Goal: Register for event/course

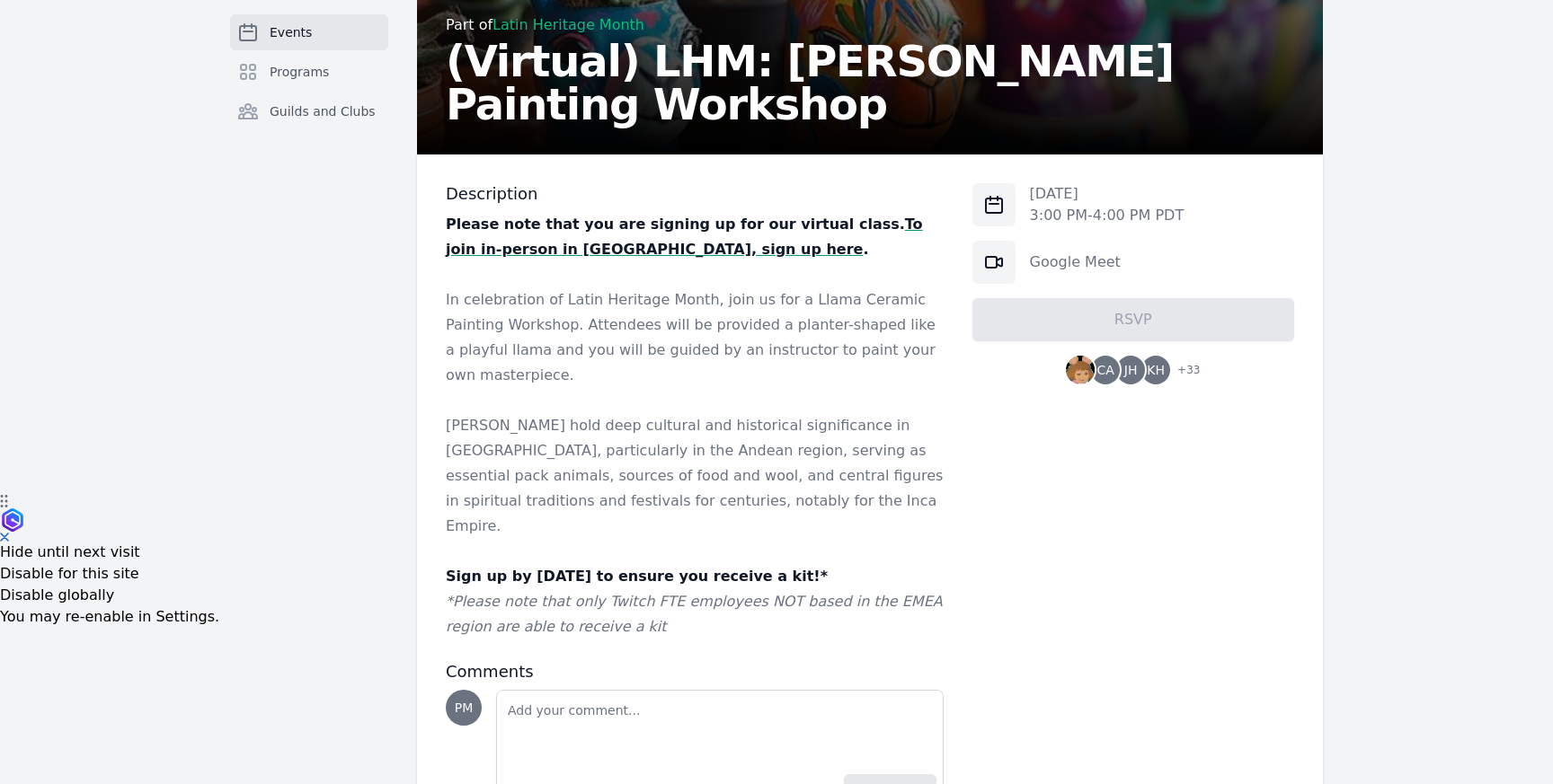
scroll to position [335, 0]
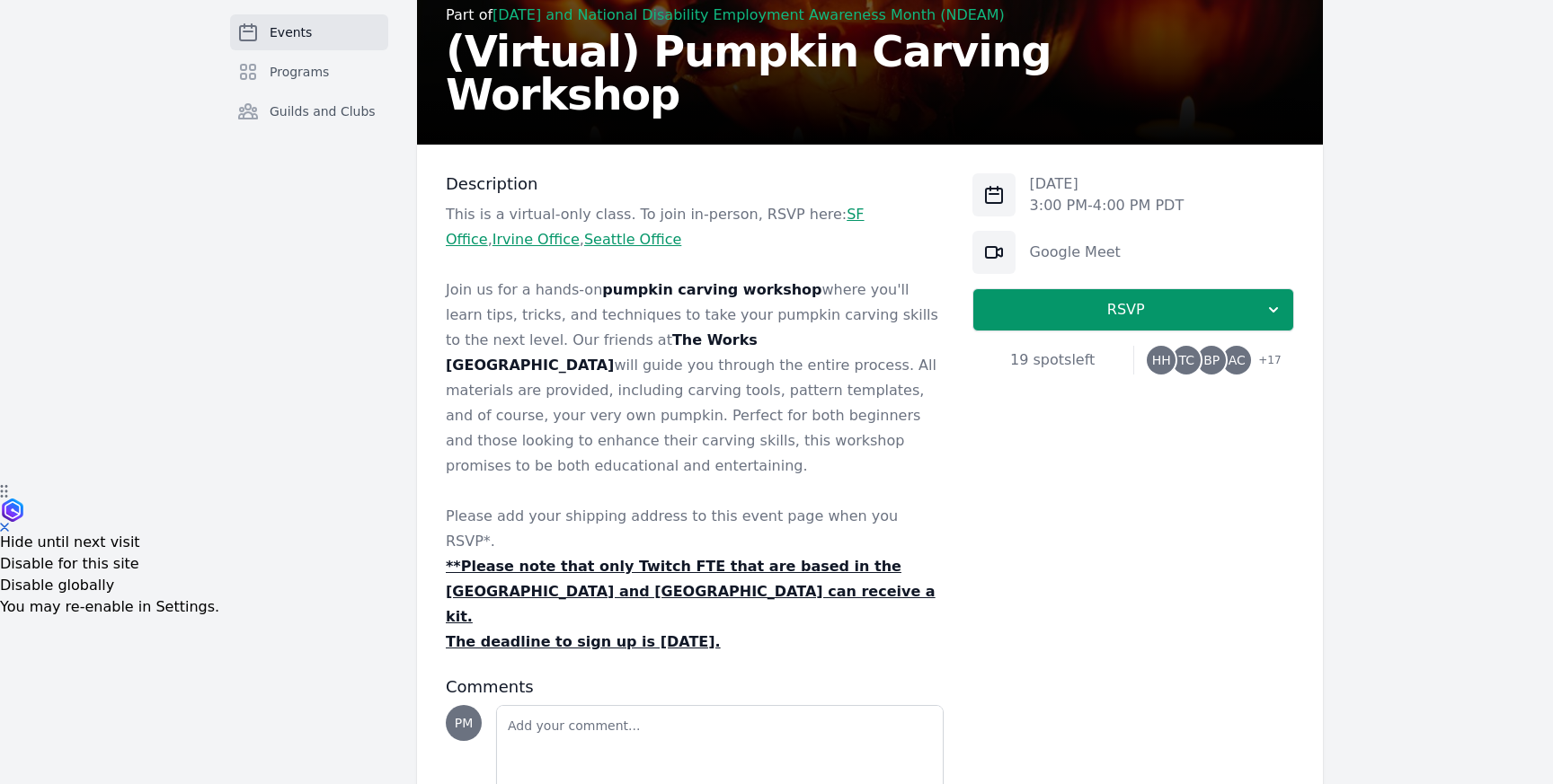
scroll to position [335, 0]
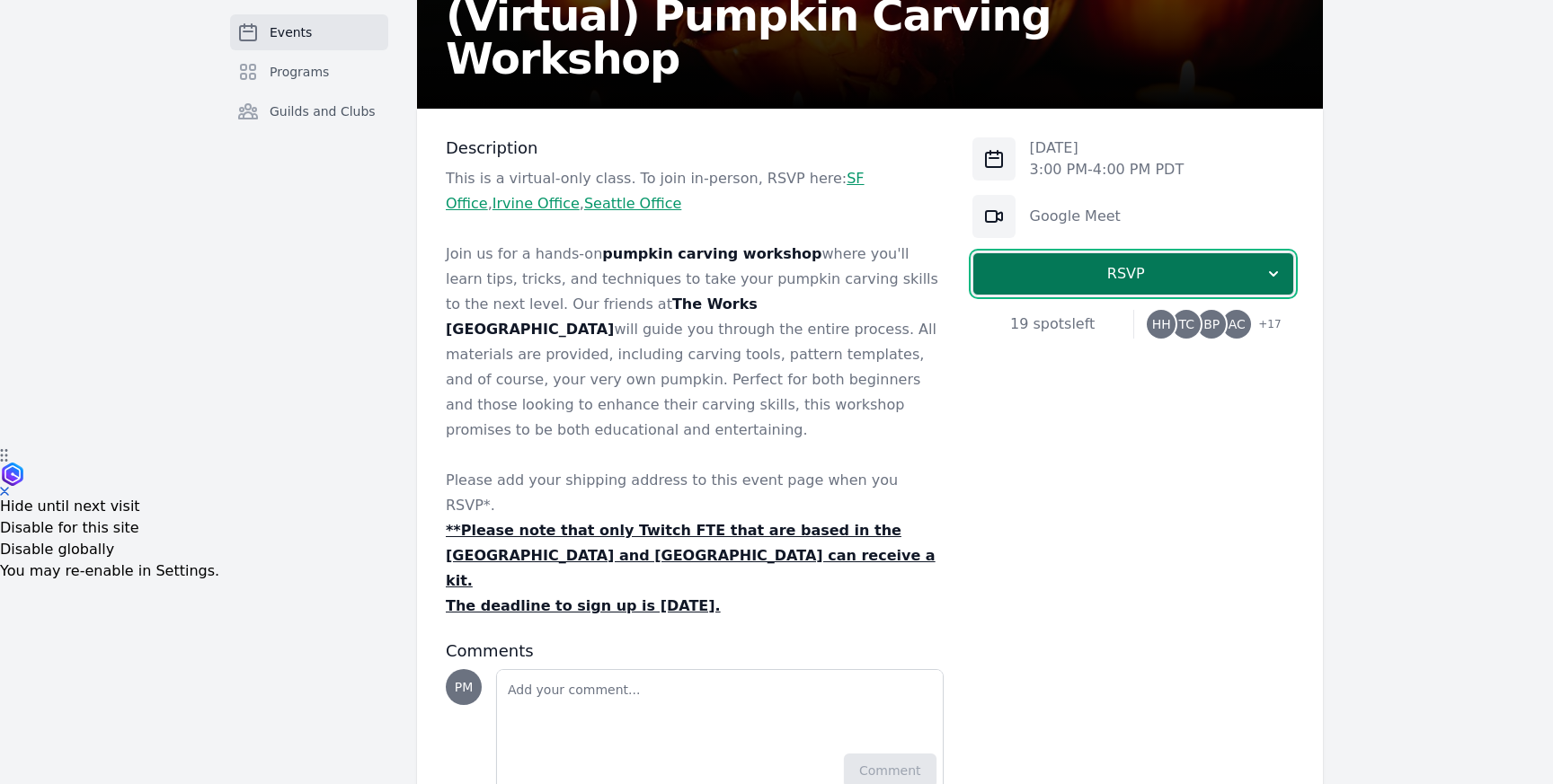
click at [1115, 288] on button "RSVP" at bounding box center [1133, 274] width 322 height 43
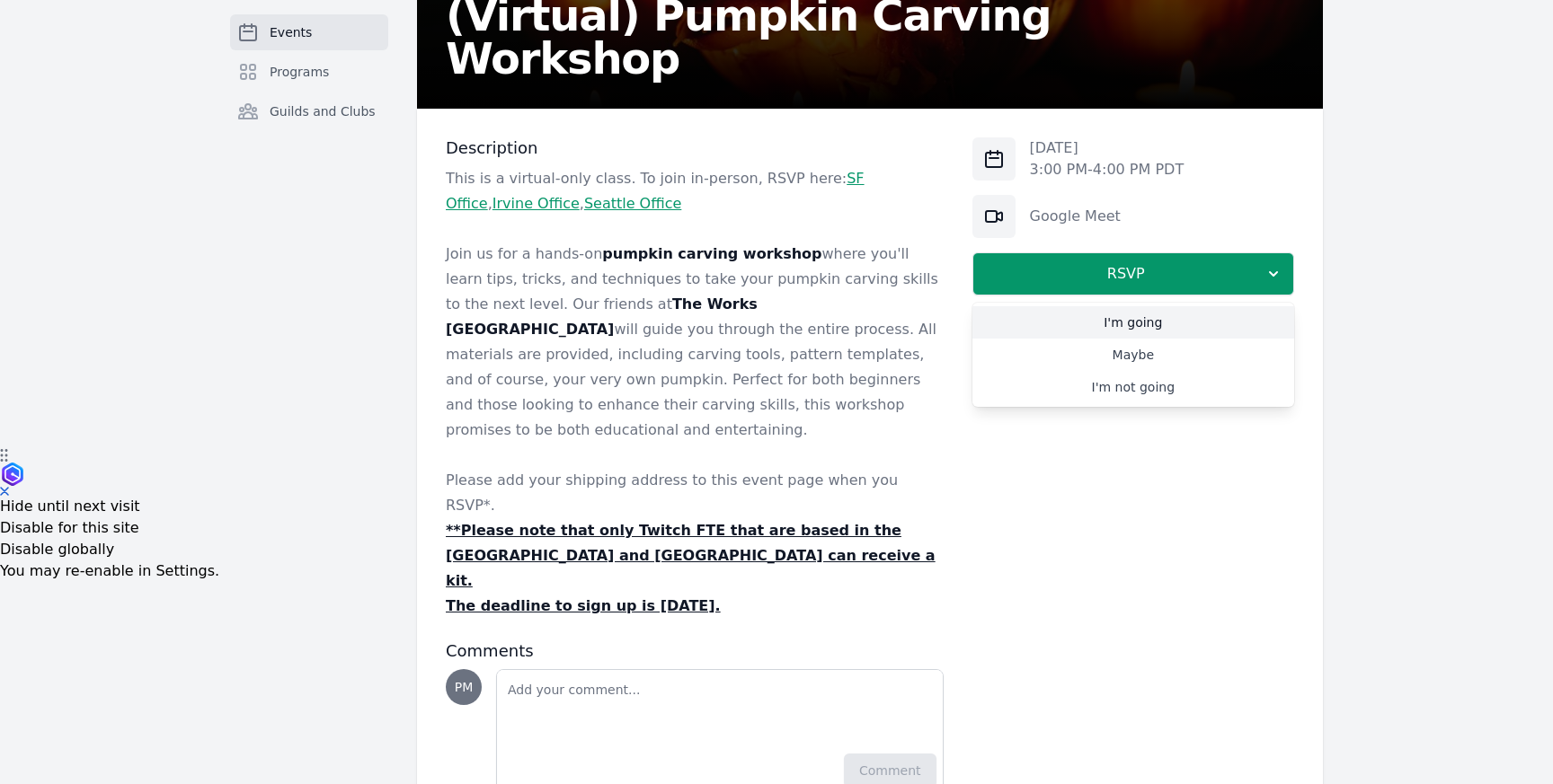
click at [1123, 317] on link "I'm going" at bounding box center [1133, 323] width 322 height 33
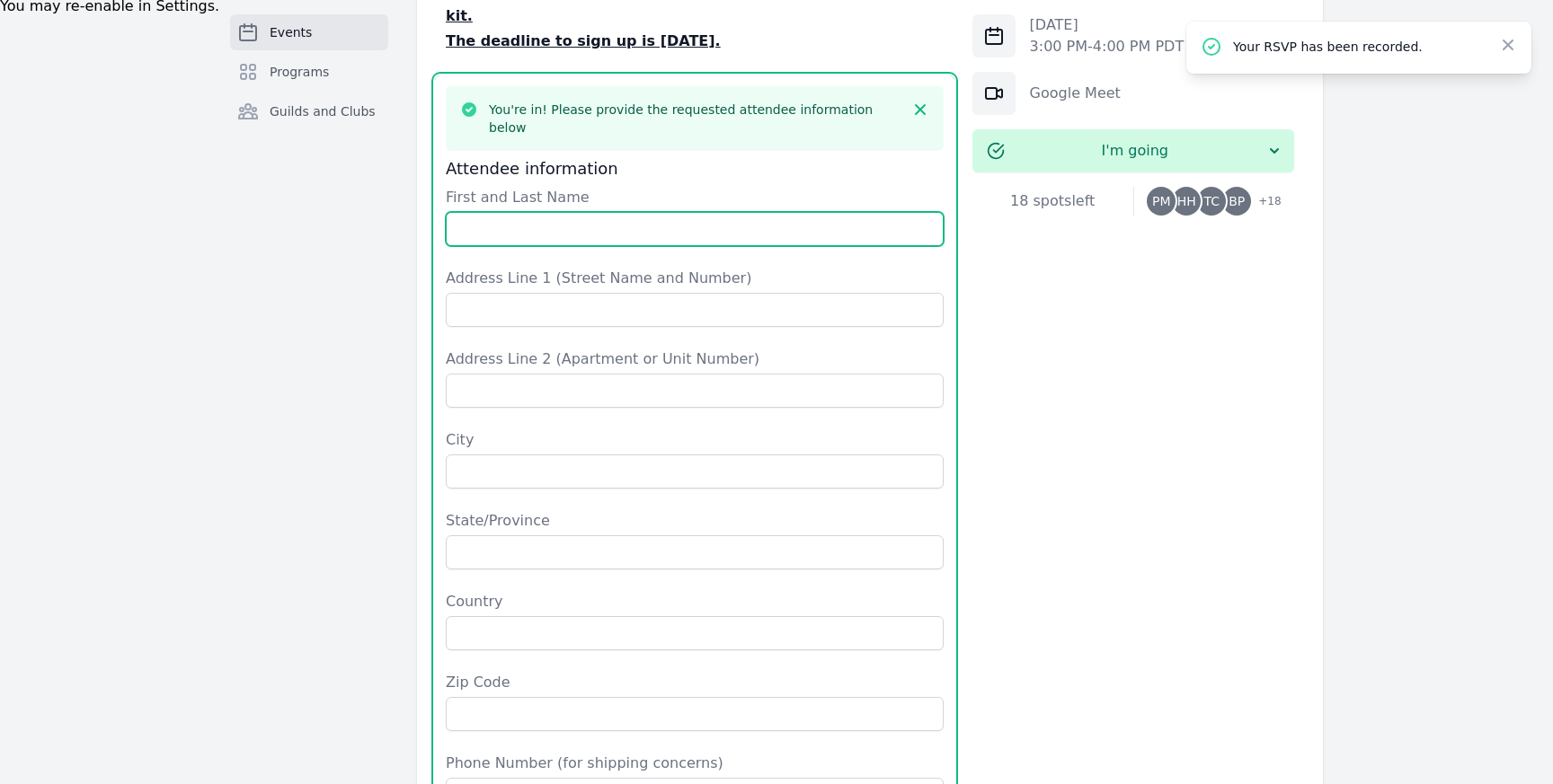
click at [586, 213] on input "First and Last Name" at bounding box center [695, 230] width 498 height 34
type input "[PERSON_NAME]"
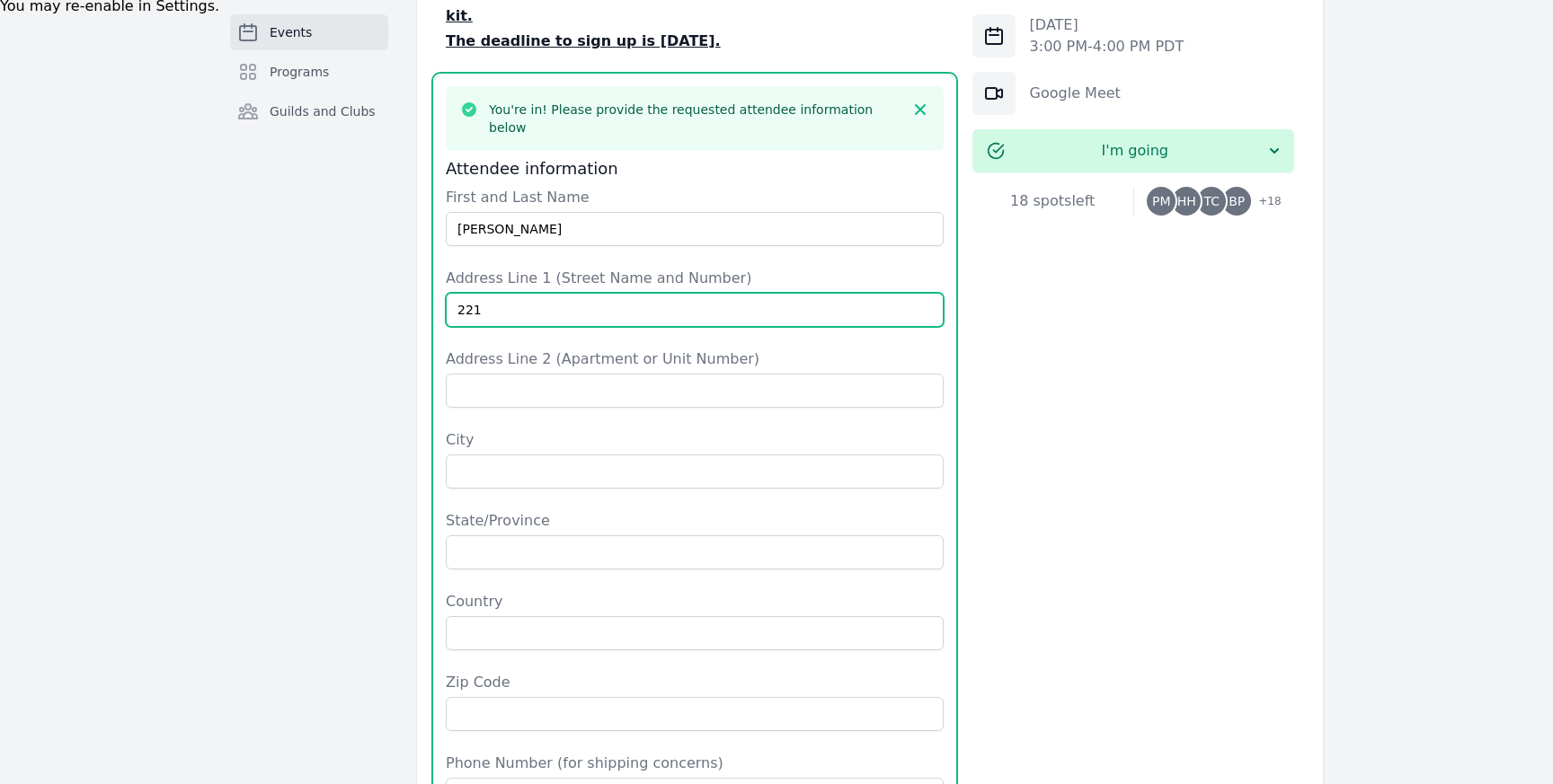
type input "[STREET_ADDRESS]"
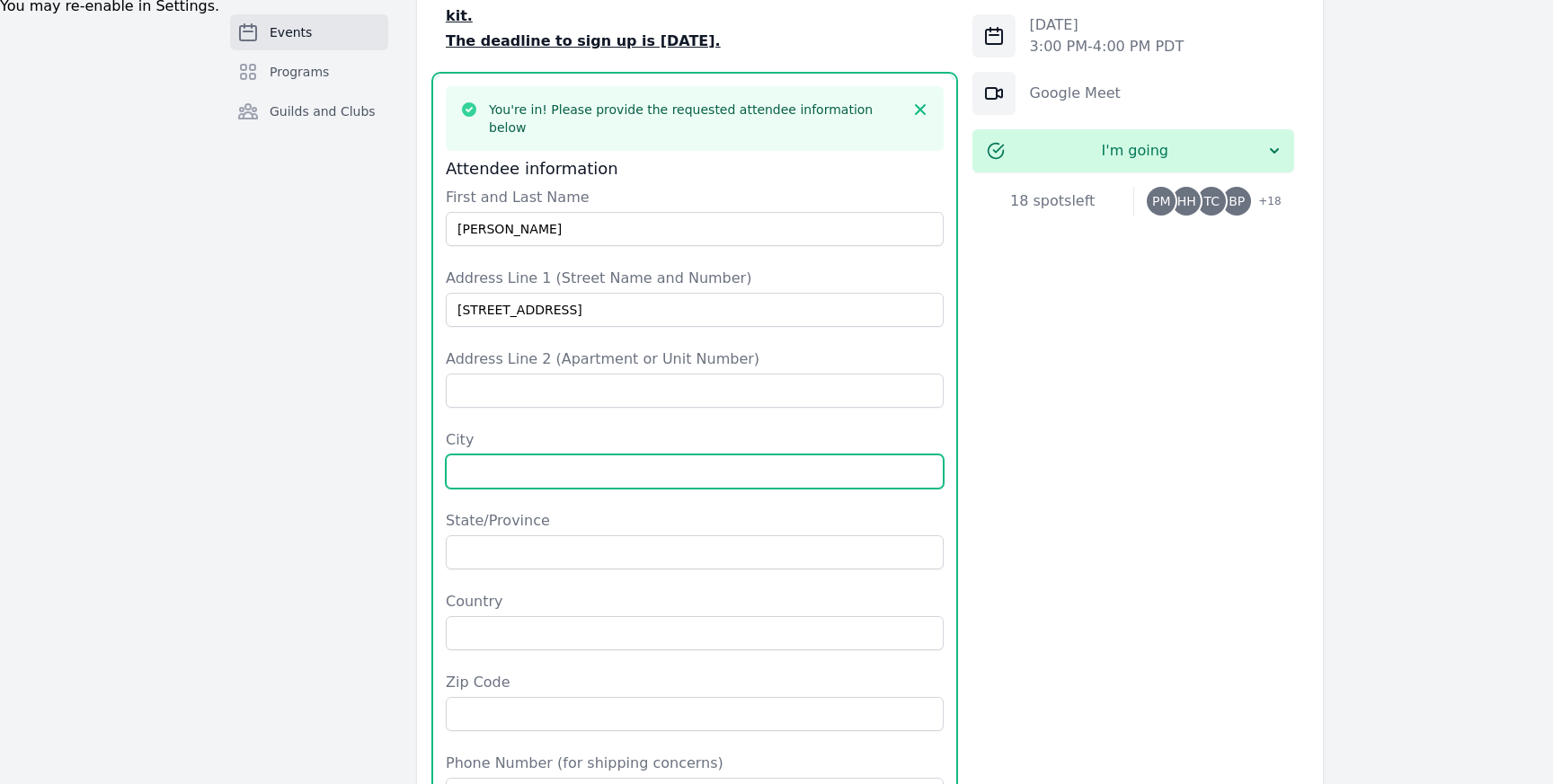
type input "[PERSON_NAME]"
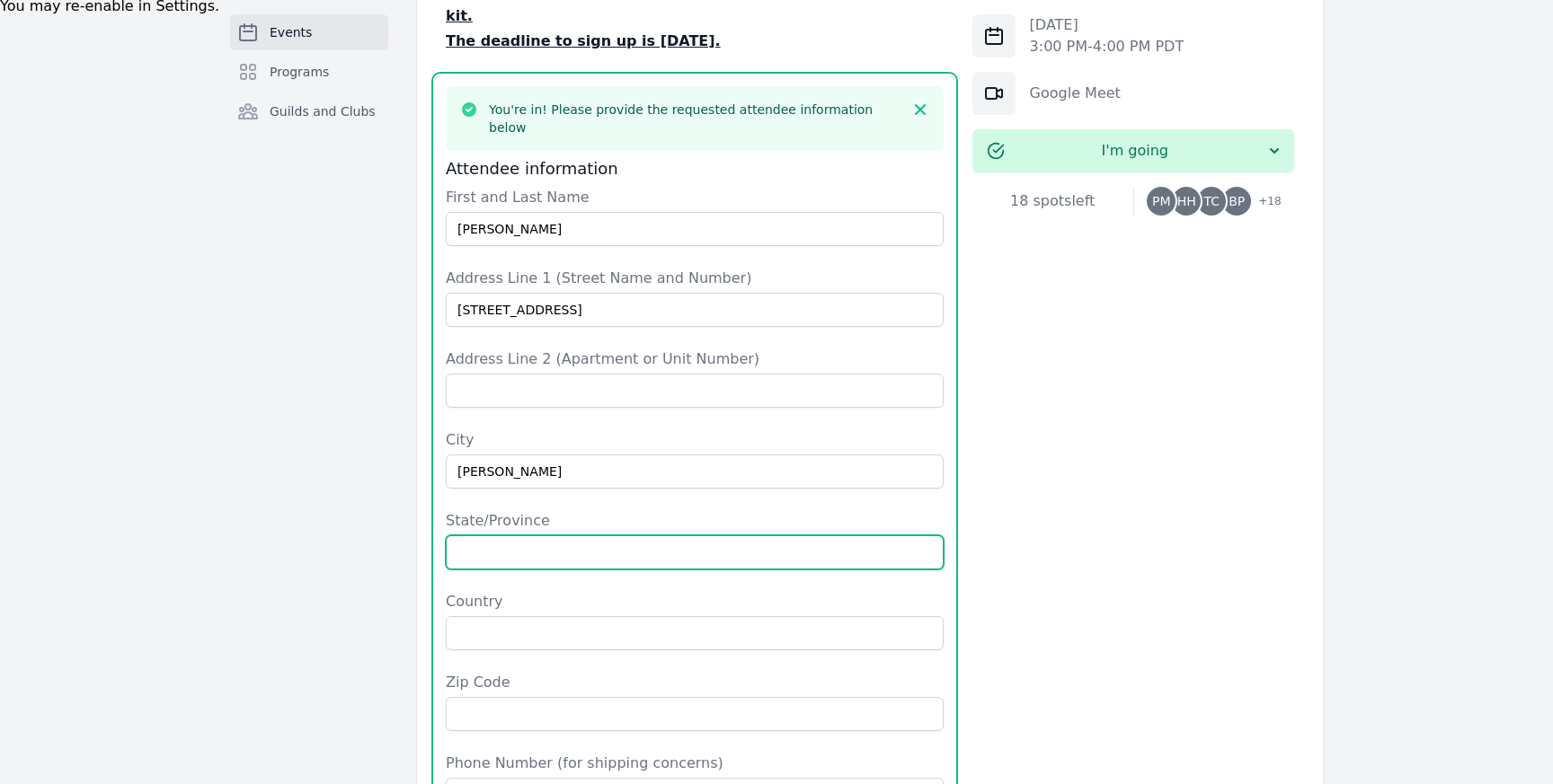
type input "[GEOGRAPHIC_DATA]"
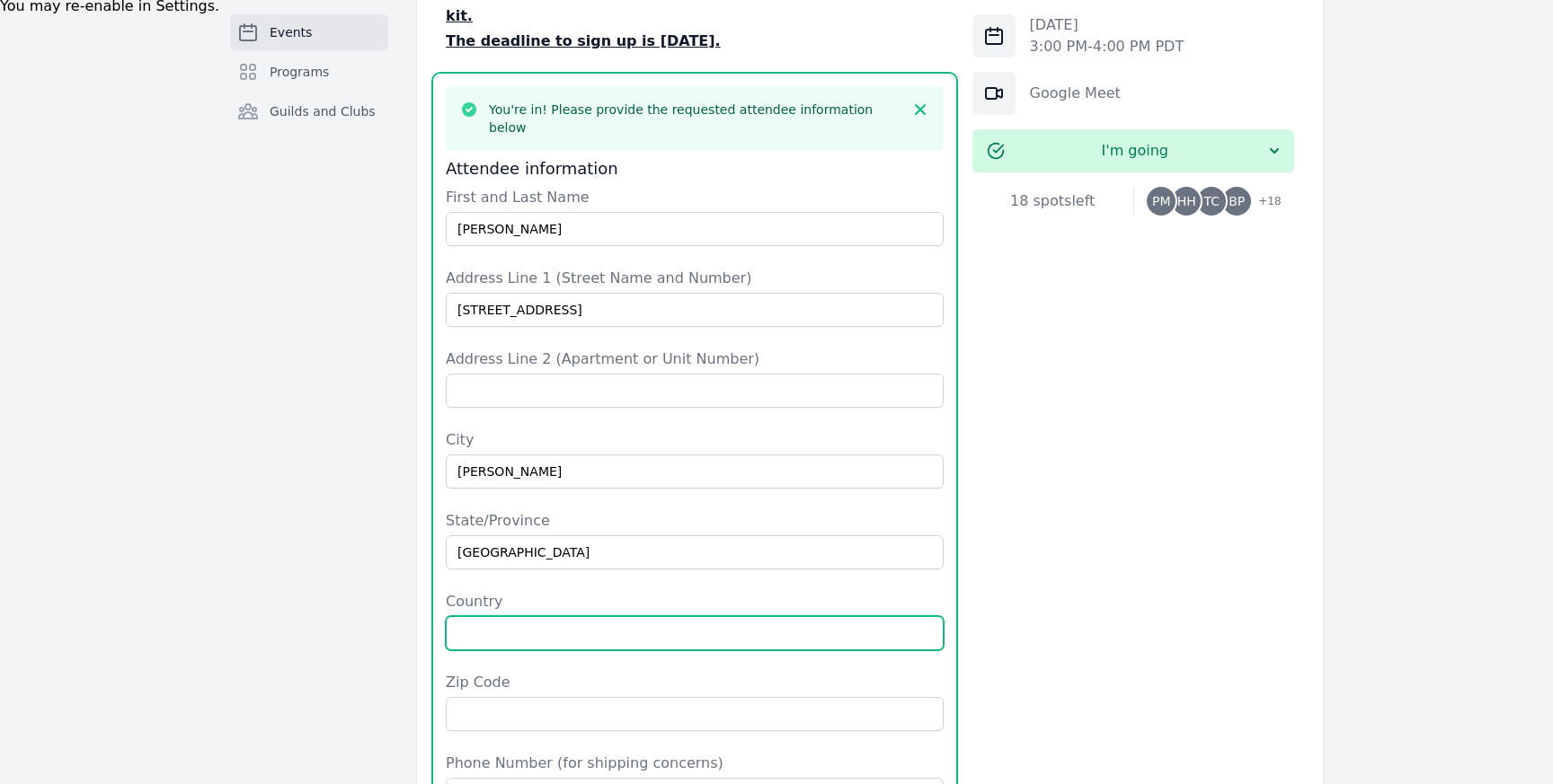
type input "[GEOGRAPHIC_DATA]"
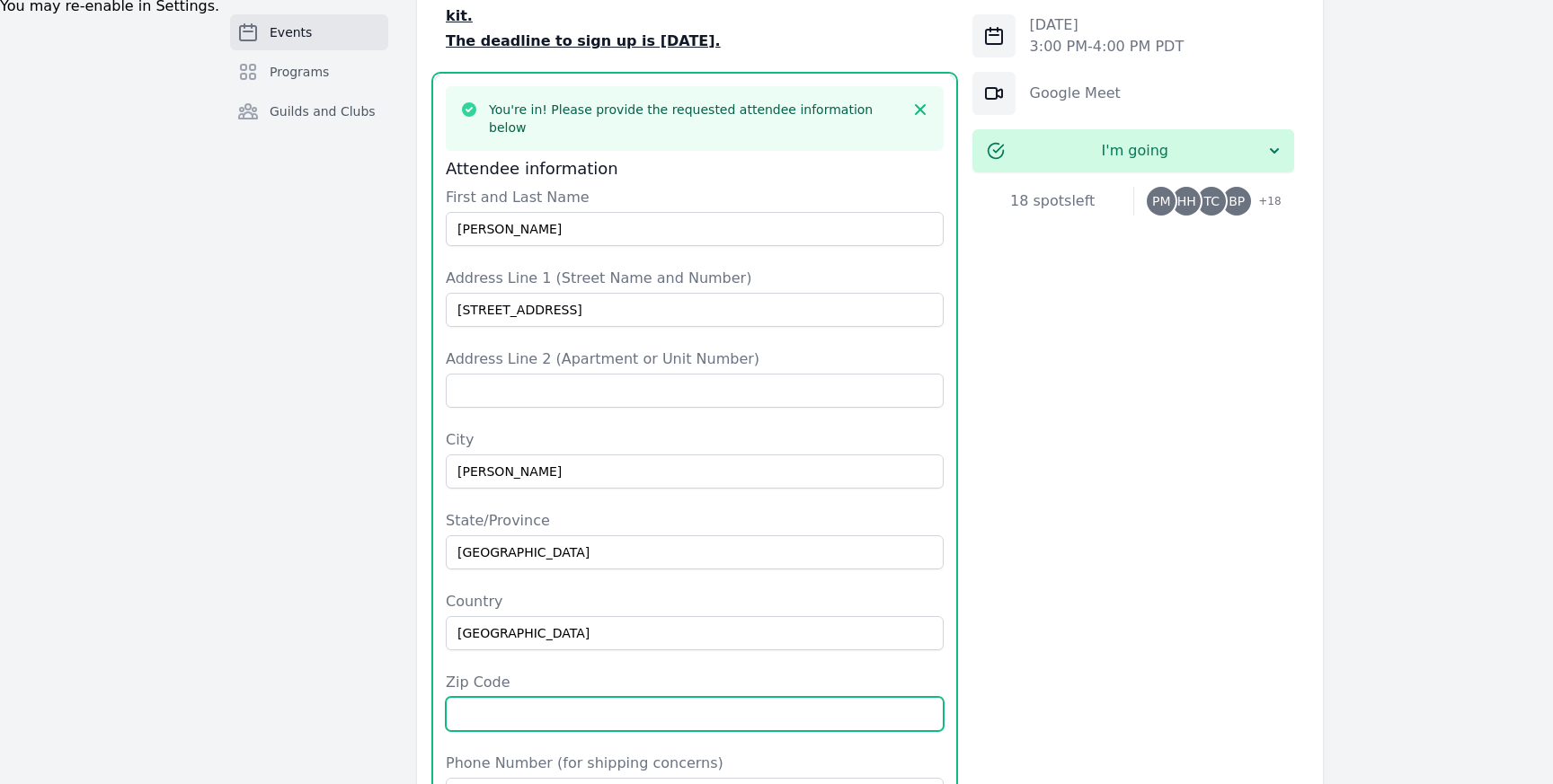
type input "75072"
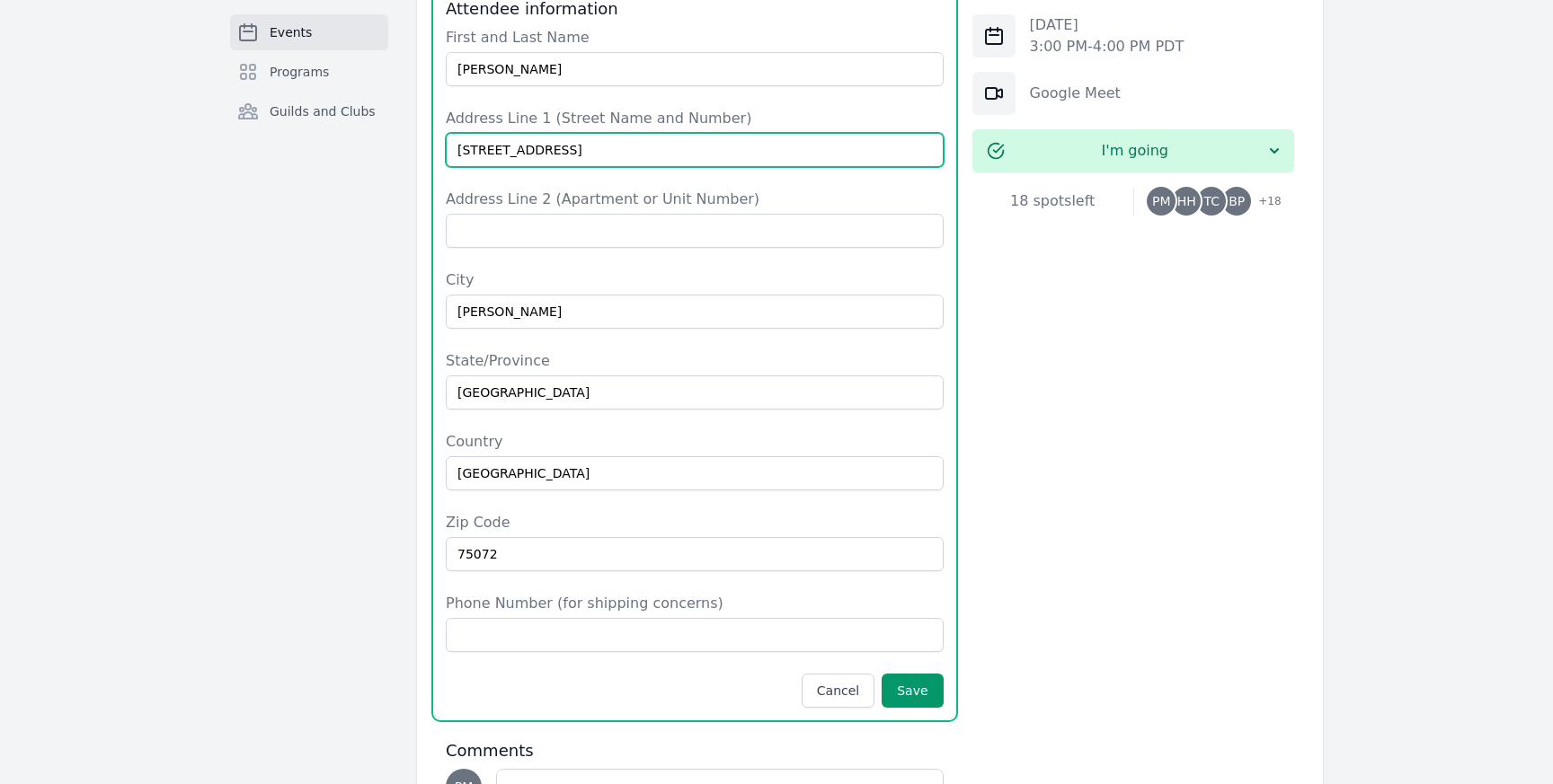
scroll to position [1103, 0]
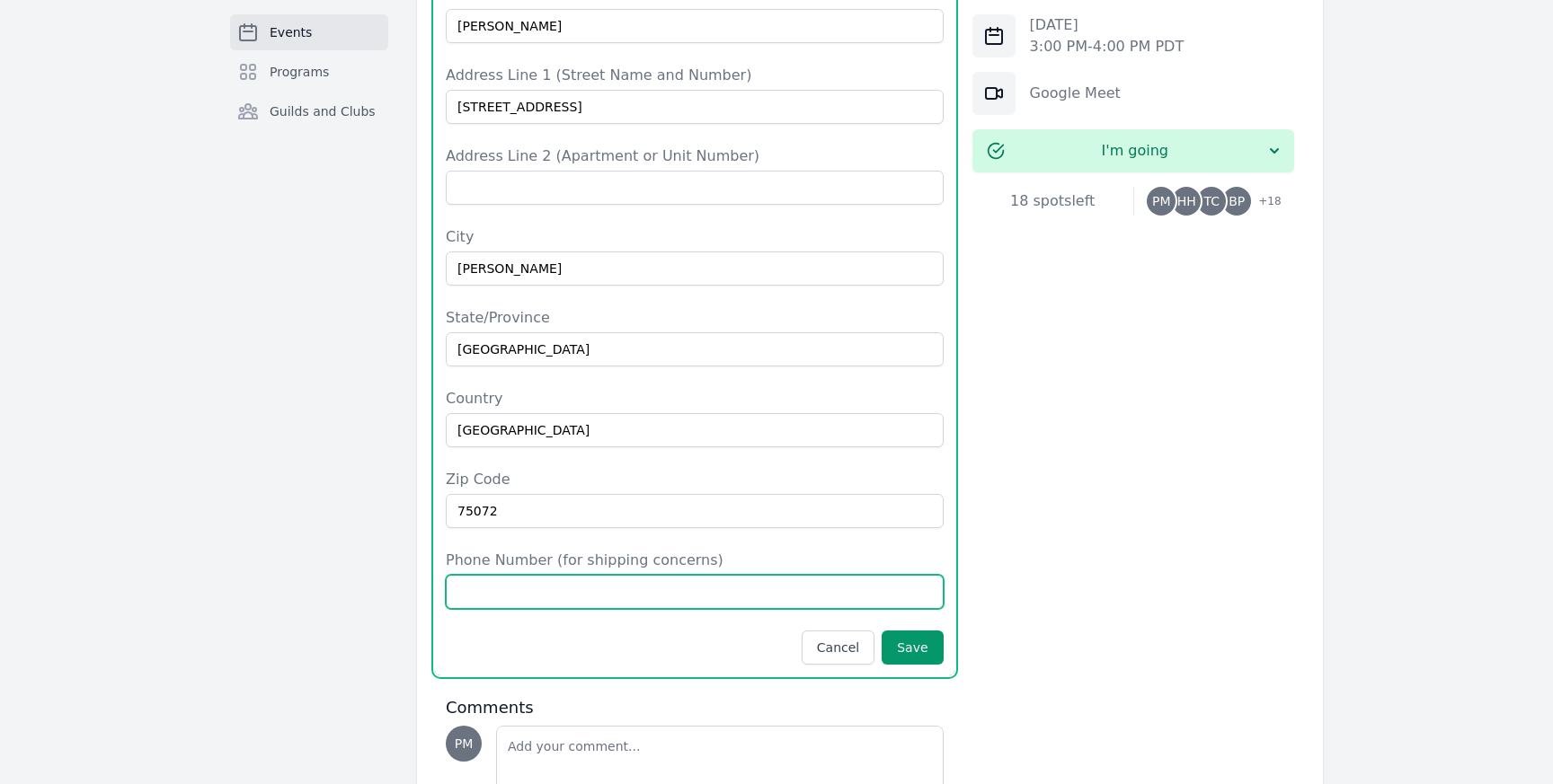
click at [640, 575] on input "Phone Number (for shipping concerns)" at bounding box center [695, 592] width 498 height 34
type input "4084443571"
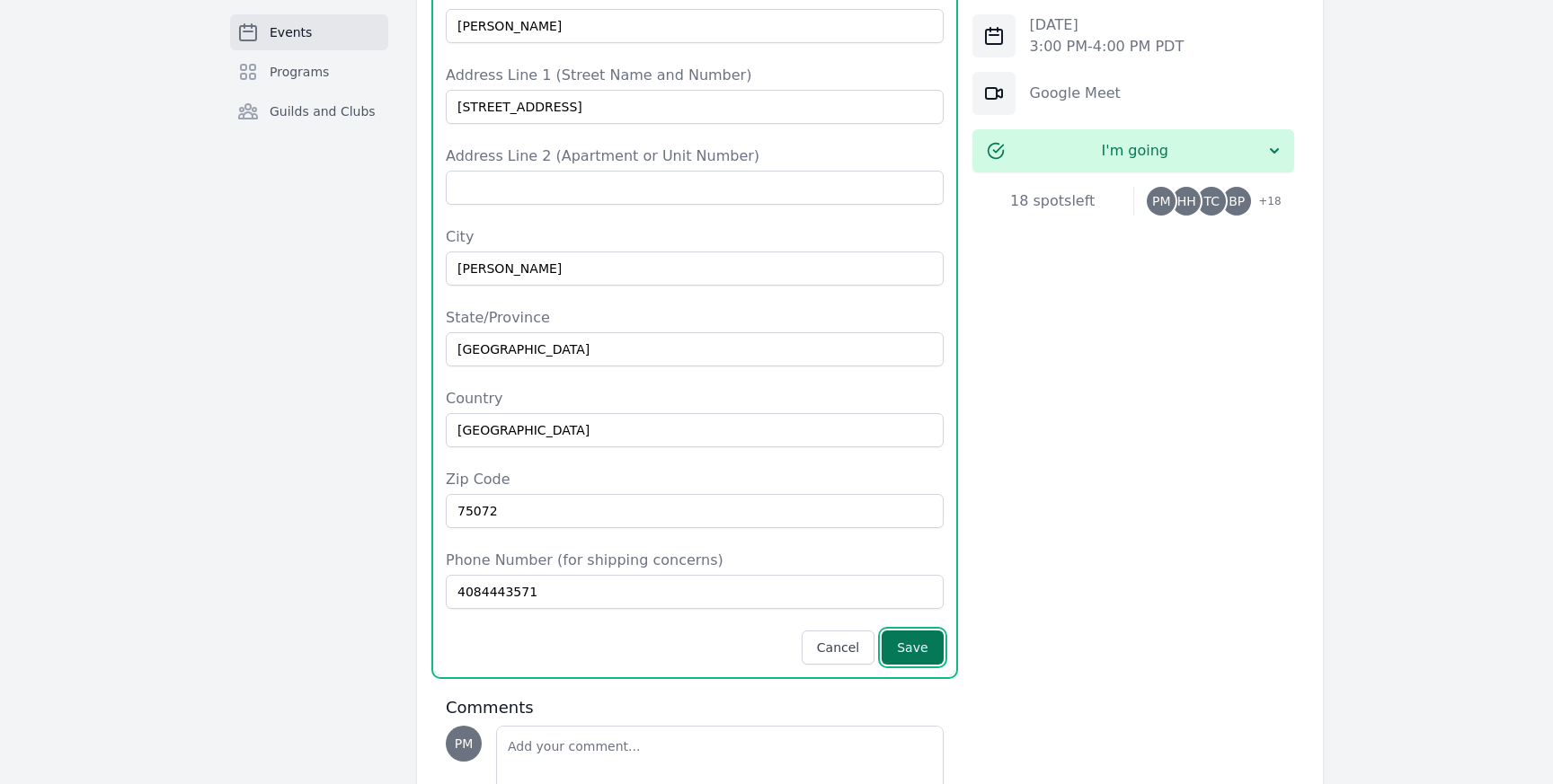
click at [932, 631] on button "Save" at bounding box center [913, 648] width 62 height 34
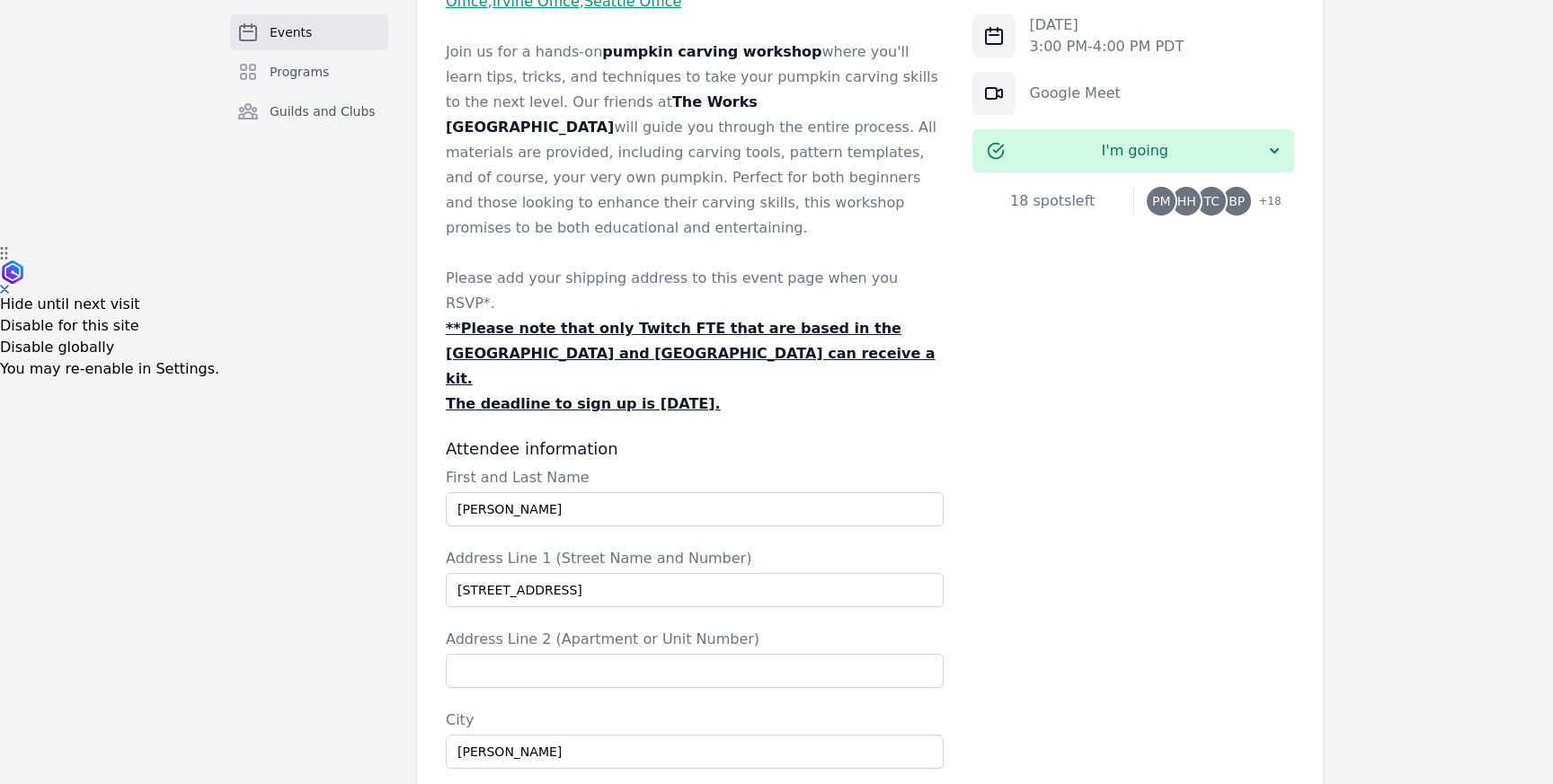
scroll to position [0, 0]
